Goal: Task Accomplishment & Management: Use online tool/utility

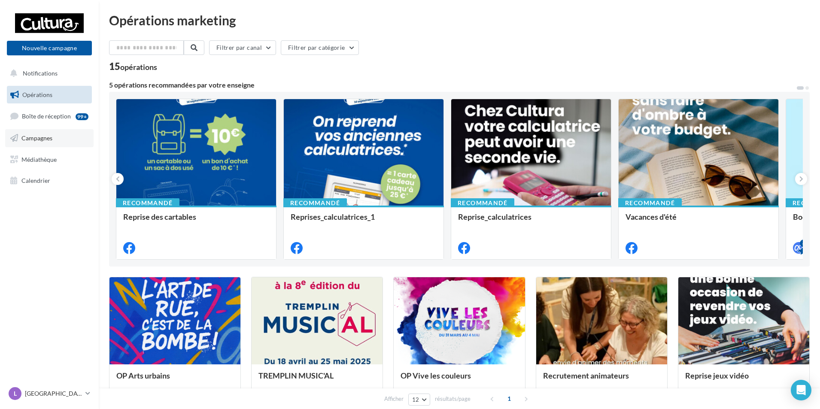
click at [47, 136] on span "Campagnes" at bounding box center [36, 137] width 31 height 7
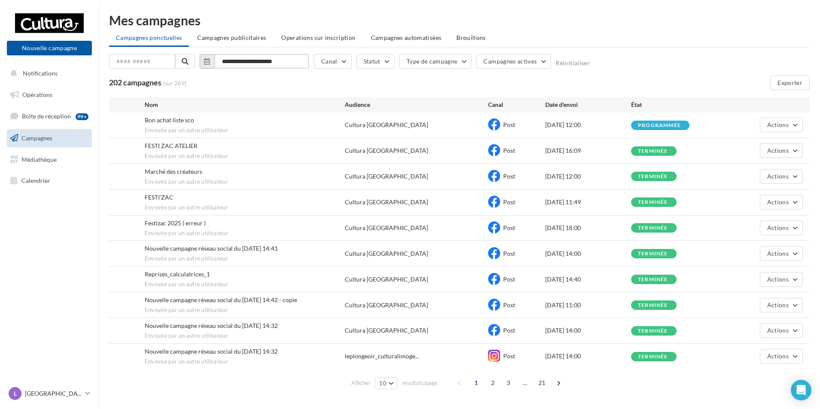
click at [252, 62] on input "**********" at bounding box center [261, 61] width 95 height 15
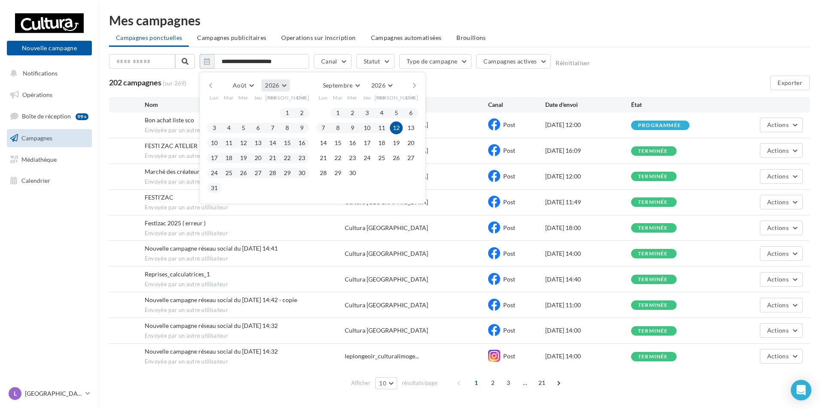
click at [284, 86] on button "2026" at bounding box center [276, 85] width 28 height 12
click at [269, 104] on button "2025" at bounding box center [260, 105] width 60 height 15
click at [272, 113] on button "1" at bounding box center [272, 113] width 13 height 13
click at [303, 174] on button "31" at bounding box center [302, 173] width 13 height 13
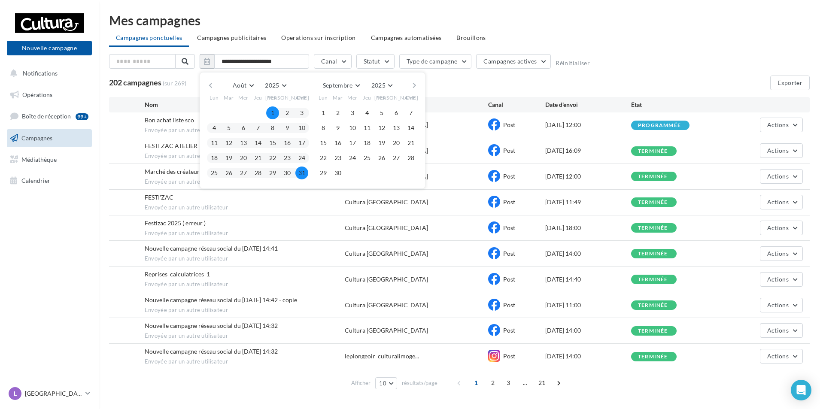
type input "**********"
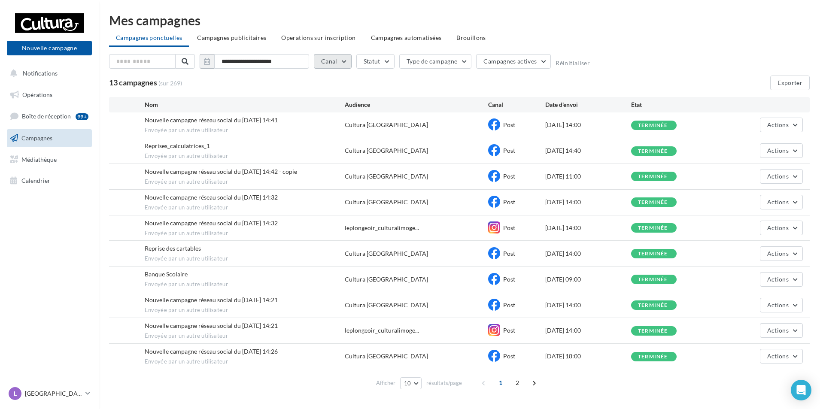
click at [340, 62] on button "Canal" at bounding box center [333, 61] width 38 height 15
click at [326, 121] on label at bounding box center [325, 120] width 9 height 9
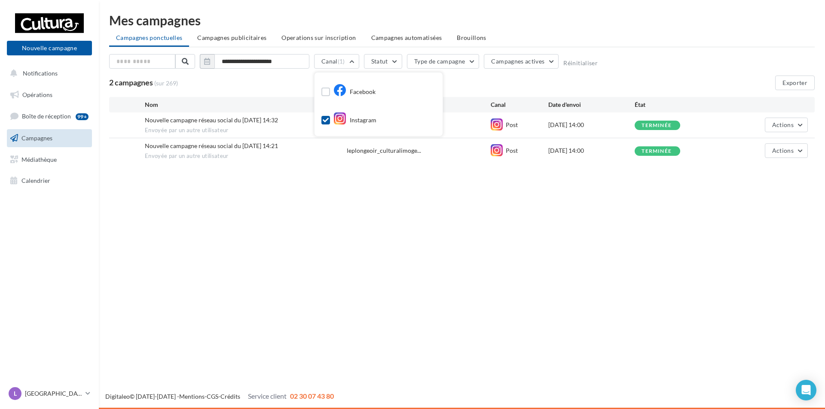
click at [466, 79] on div "2 campagnes (sur 269) Exporter" at bounding box center [461, 83] width 705 height 15
click at [800, 85] on button "Exporter" at bounding box center [795, 83] width 40 height 15
click at [352, 61] on button "Canal (1)" at bounding box center [336, 61] width 45 height 15
click at [328, 121] on icon at bounding box center [326, 120] width 6 height 6
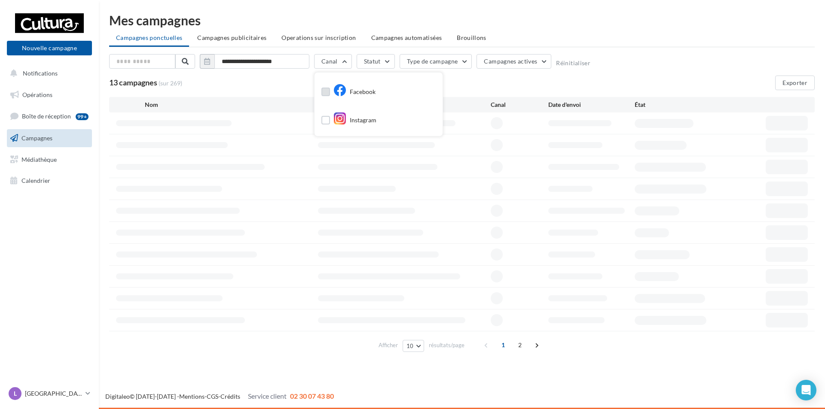
click at [326, 92] on label at bounding box center [325, 92] width 9 height 9
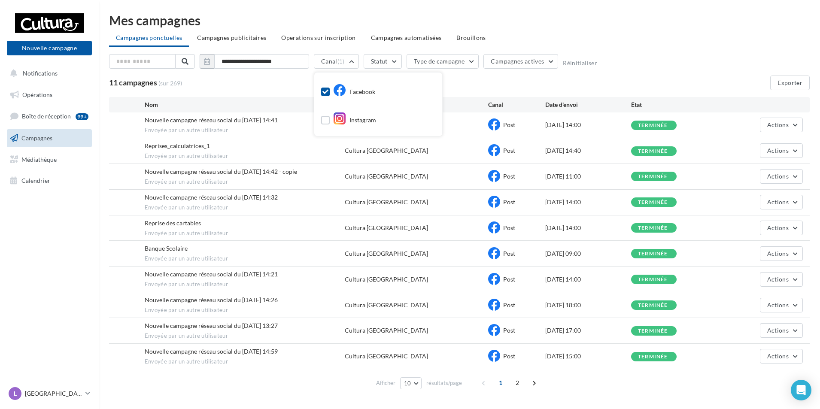
click at [484, 85] on div "11 campagnes (sur 269) Exporter" at bounding box center [459, 83] width 701 height 15
click at [533, 381] on span at bounding box center [534, 383] width 14 height 14
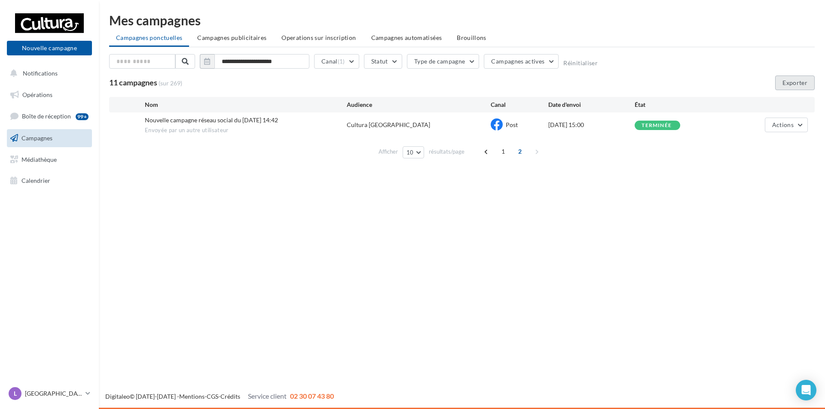
click at [792, 80] on button "Exporter" at bounding box center [795, 83] width 40 height 15
click at [86, 393] on icon at bounding box center [87, 393] width 5 height 7
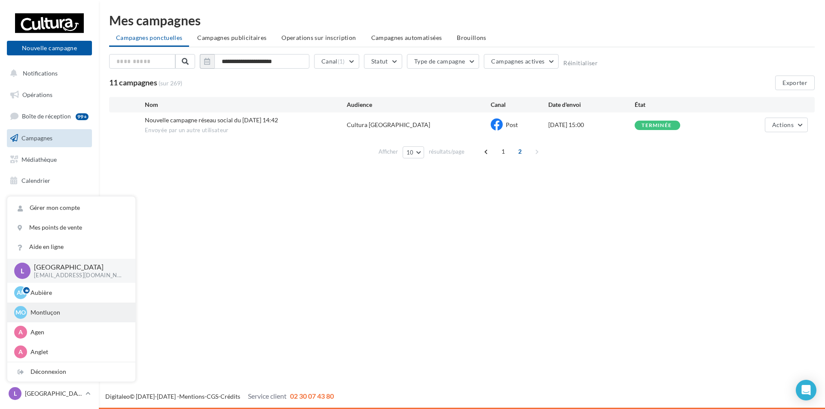
click at [52, 311] on p "Montluçon" at bounding box center [77, 312] width 94 height 9
